Goal: Task Accomplishment & Management: Complete application form

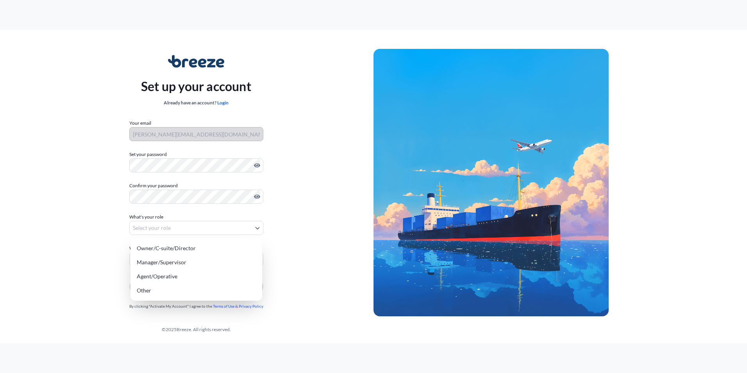
click at [168, 225] on body "Set up your account Already have an account? Login Your email [PERSON_NAME][EMA…" at bounding box center [373, 186] width 747 height 373
click at [167, 267] on div "Manager/Supervisor" at bounding box center [196, 262] width 125 height 14
select select "manager/supervisor"
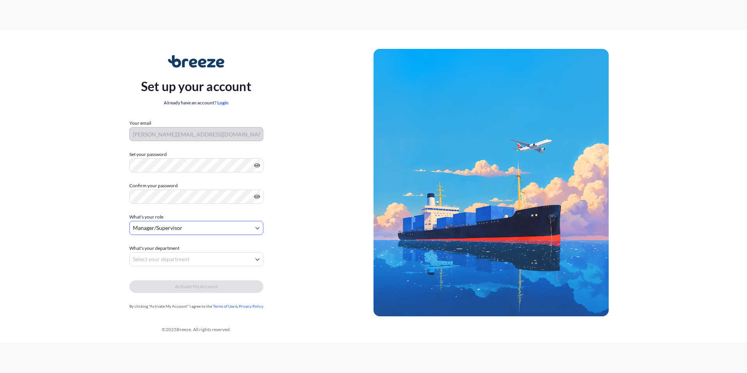
click at [165, 258] on body "Set up your account Already have an account? Login Your email [PERSON_NAME][EMA…" at bounding box center [373, 186] width 747 height 373
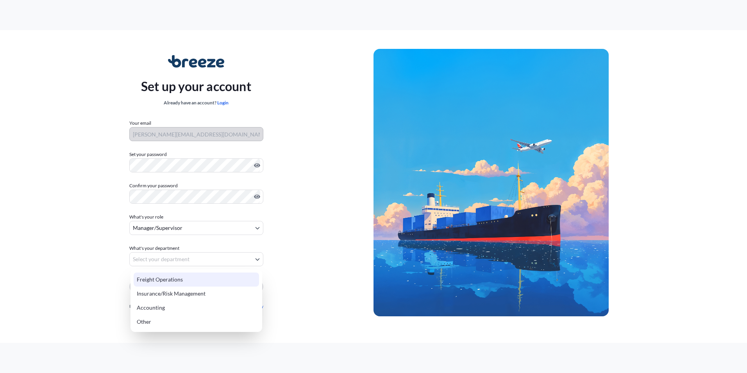
click at [163, 281] on div "Freight Operations" at bounding box center [196, 279] width 125 height 14
select select "freight operations"
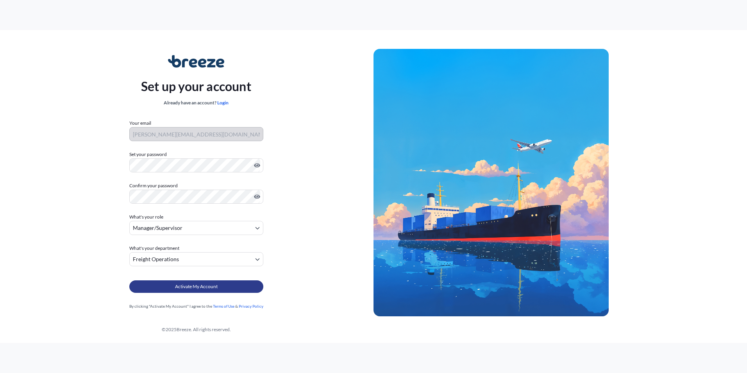
click at [170, 290] on button "Activate My Account" at bounding box center [196, 286] width 134 height 13
